Goal: Task Accomplishment & Management: Manage account settings

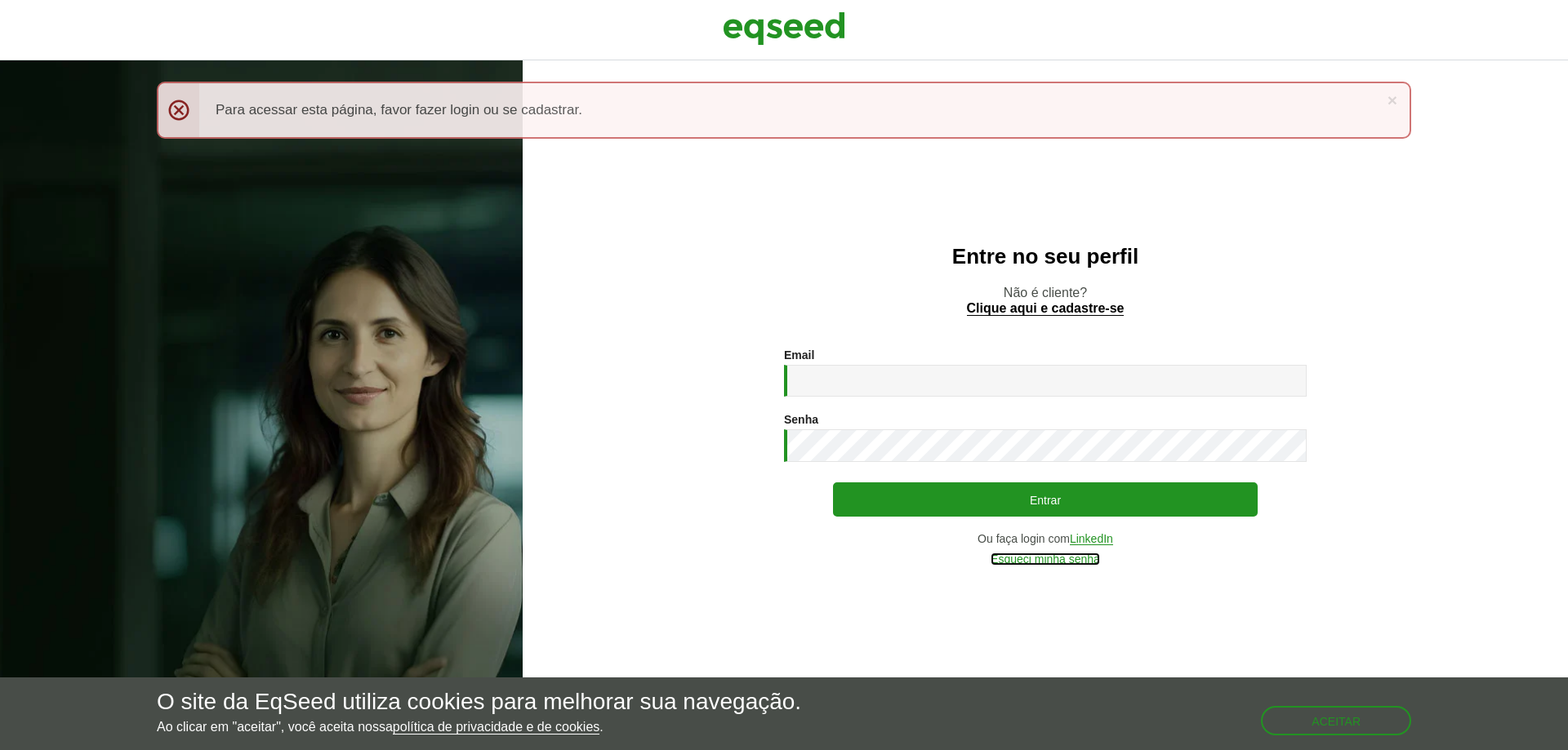
click at [1082, 557] on link "Esqueci minha senha" at bounding box center [1045, 559] width 109 height 12
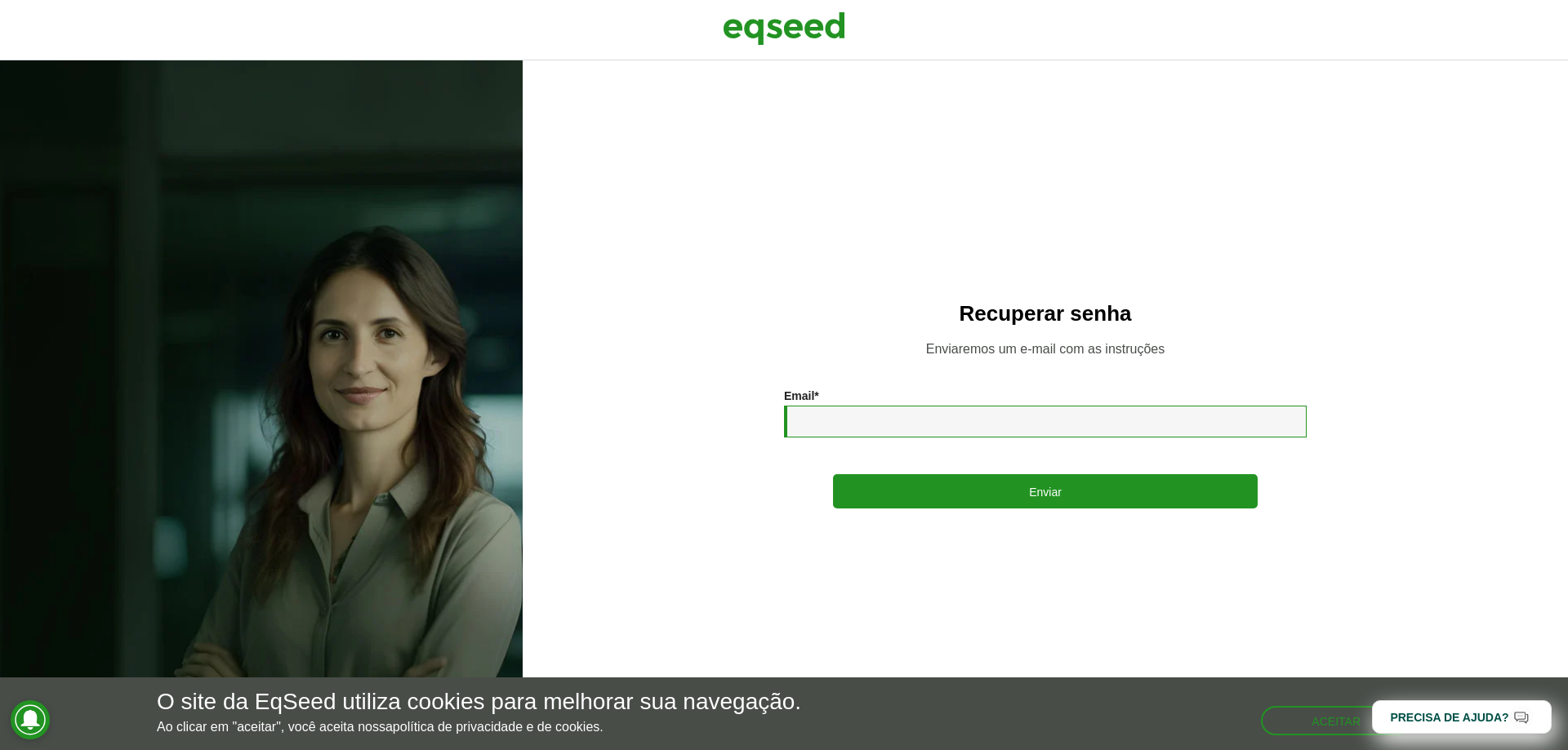
click at [996, 430] on input "Email *" at bounding box center [1045, 422] width 523 height 31
type input "*"
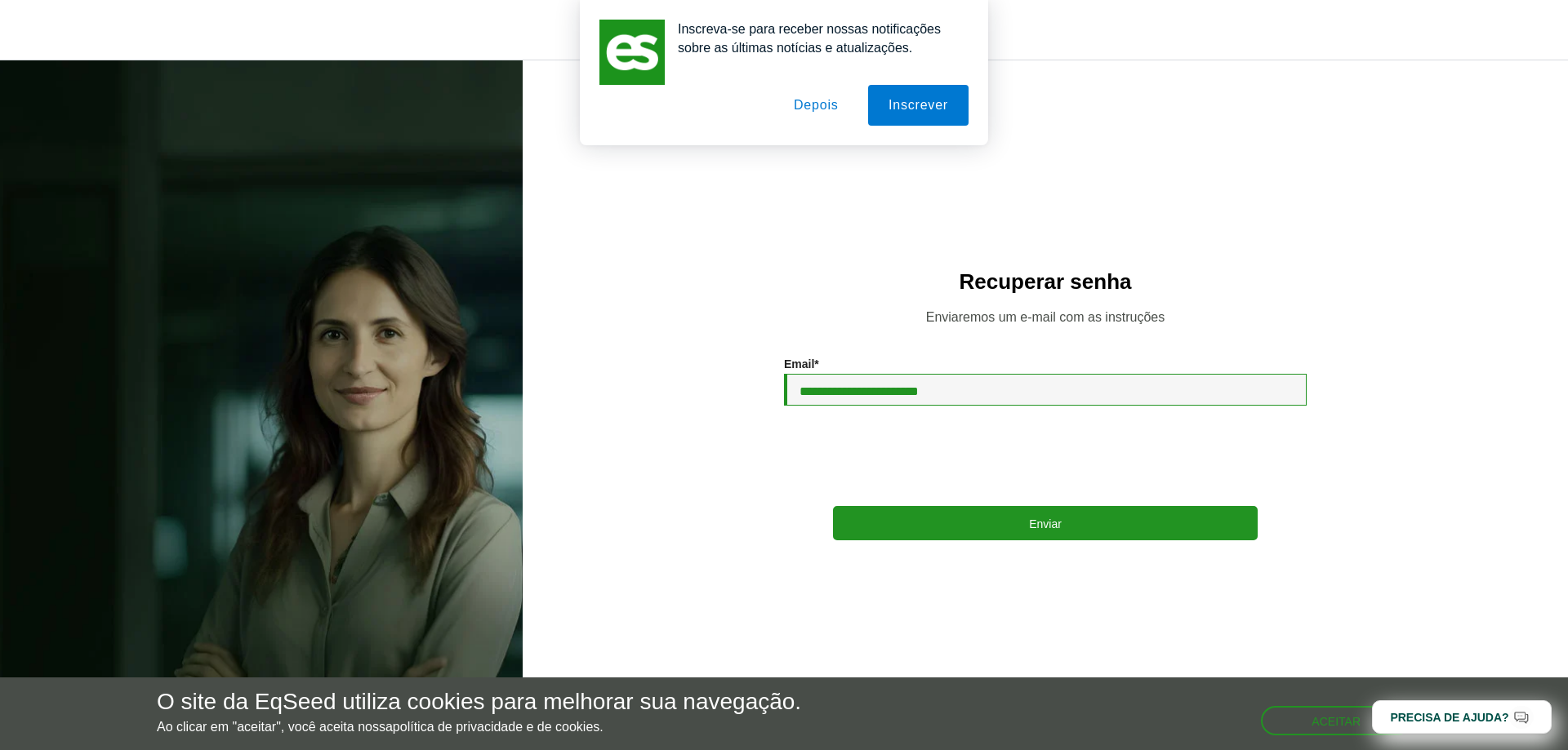
type input "**********"
click at [805, 104] on button "Depois" at bounding box center [816, 105] width 86 height 41
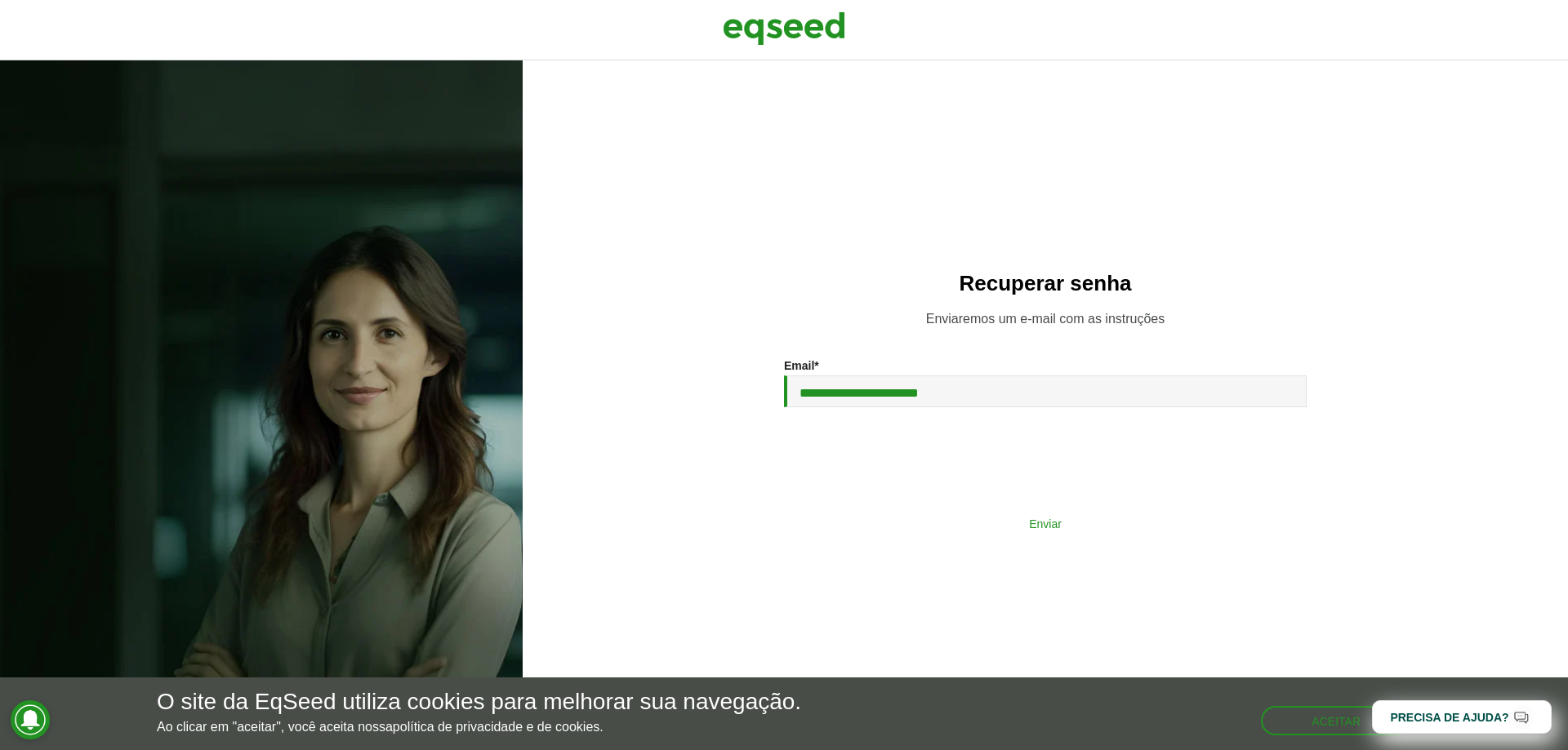
click at [1016, 523] on button "Enviar" at bounding box center [1045, 524] width 425 height 31
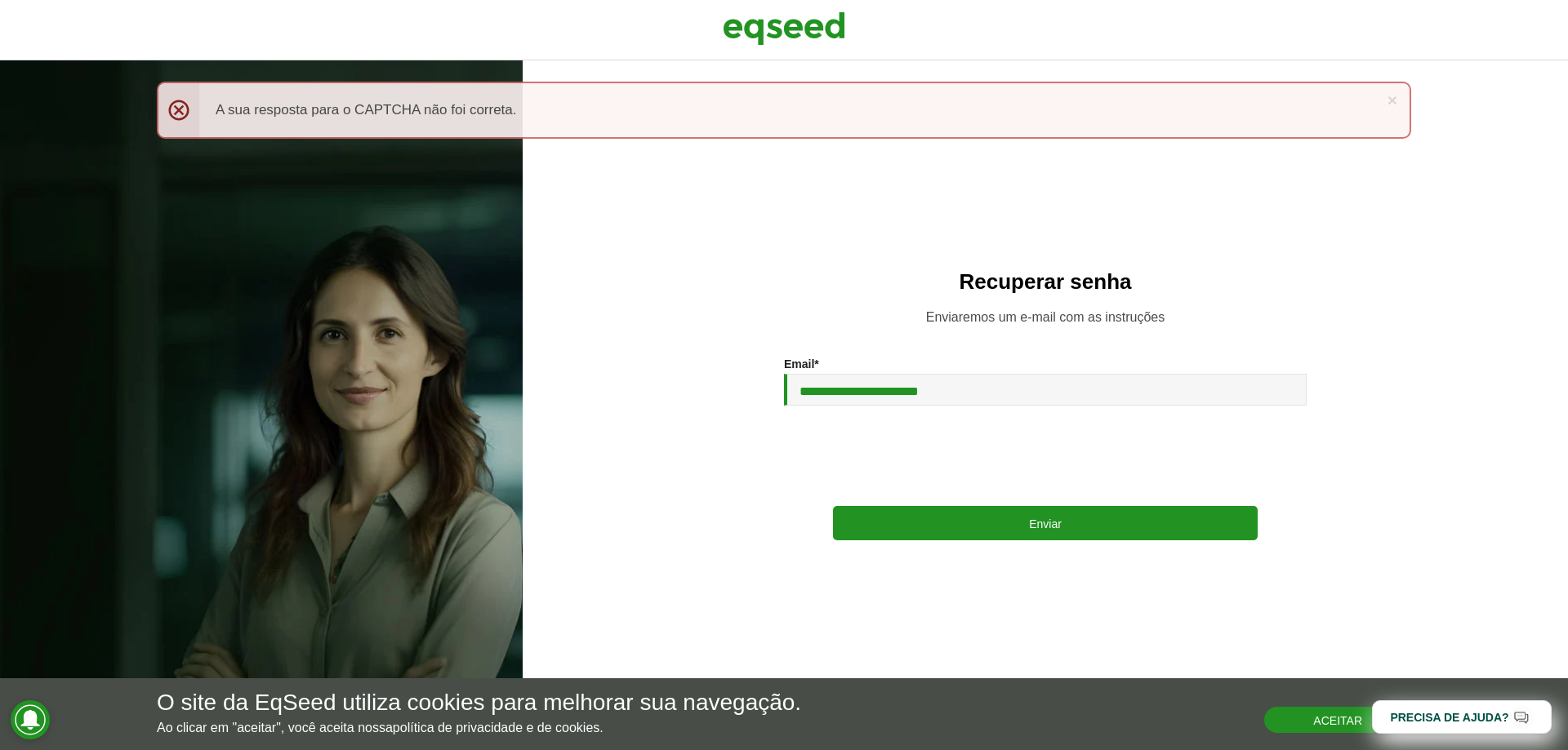
click at [1339, 717] on button "Aceitar" at bounding box center [1338, 720] width 147 height 27
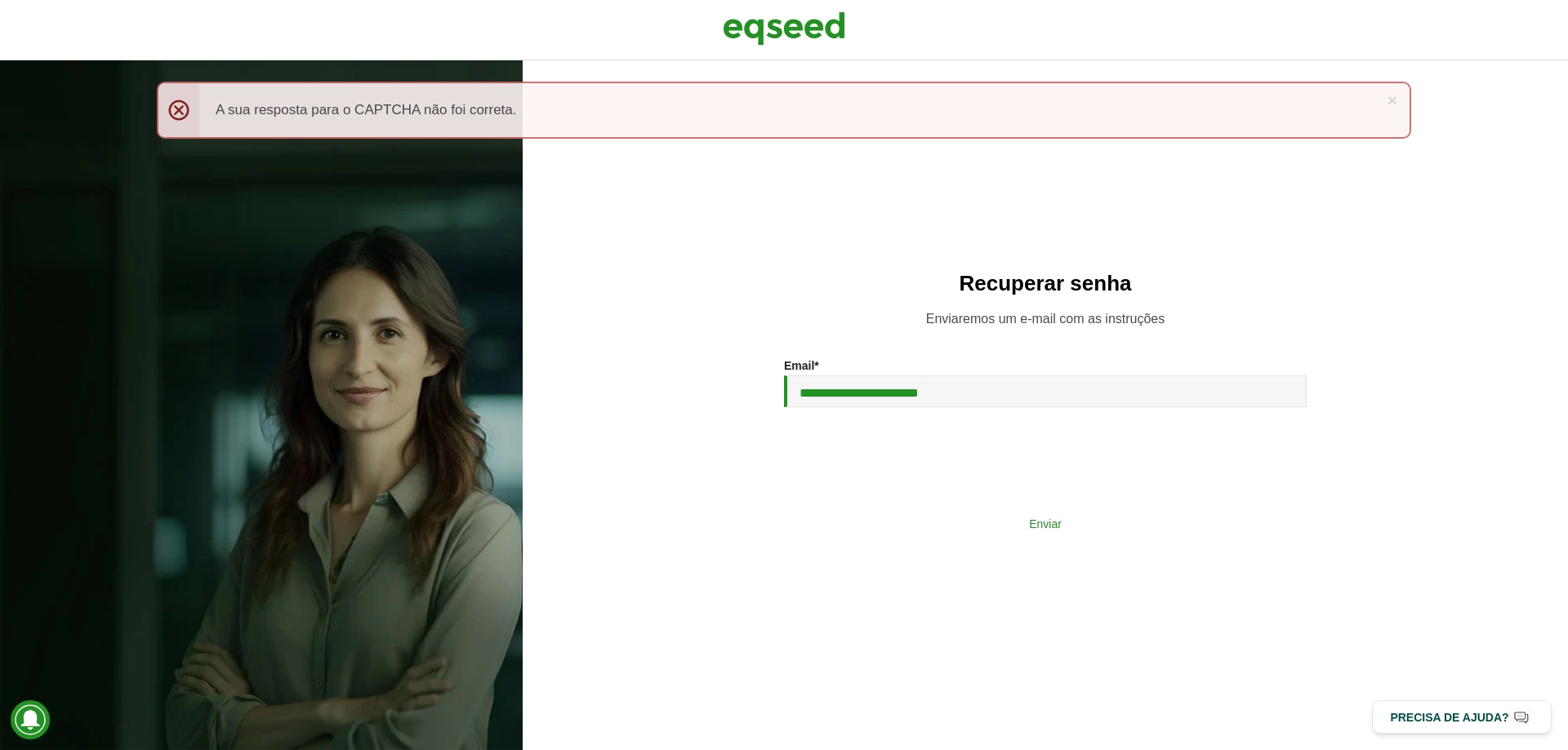
click at [997, 533] on button "Enviar" at bounding box center [1045, 524] width 425 height 31
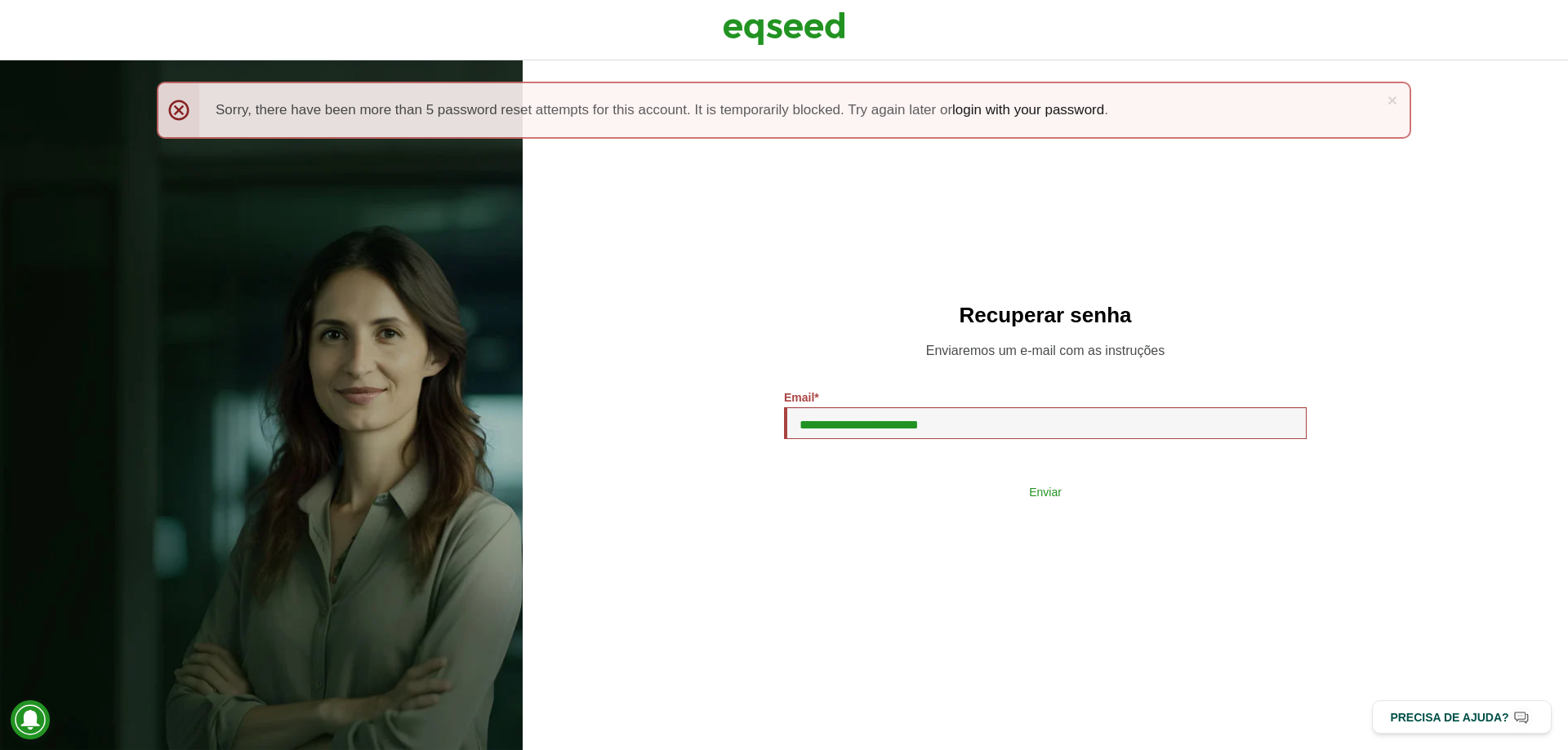
click at [999, 504] on button "Enviar" at bounding box center [1045, 491] width 425 height 31
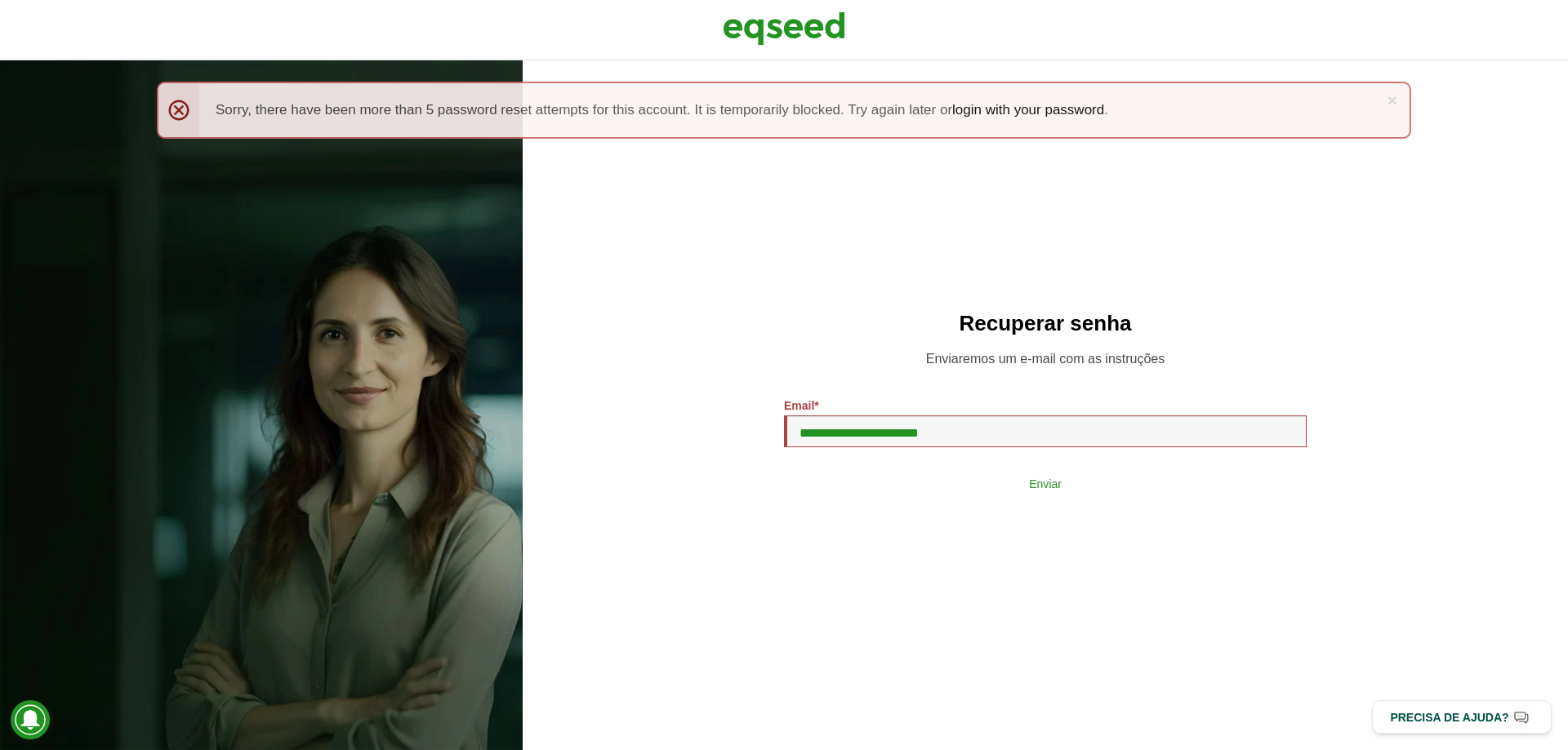
click at [1078, 488] on button "Enviar" at bounding box center [1045, 484] width 425 height 31
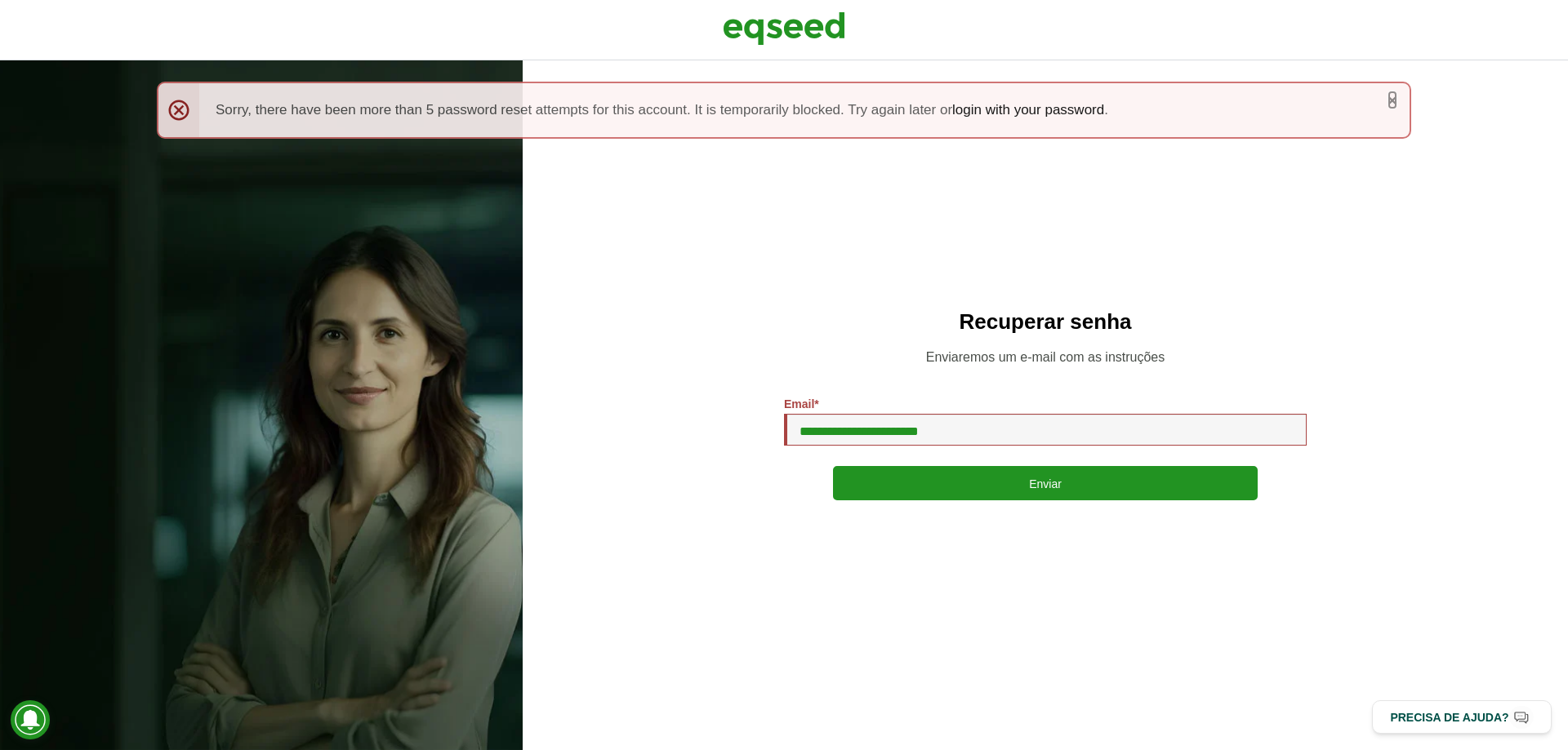
click at [1392, 99] on link "×" at bounding box center [1392, 99] width 10 height 17
